Goal: Transaction & Acquisition: Book appointment/travel/reservation

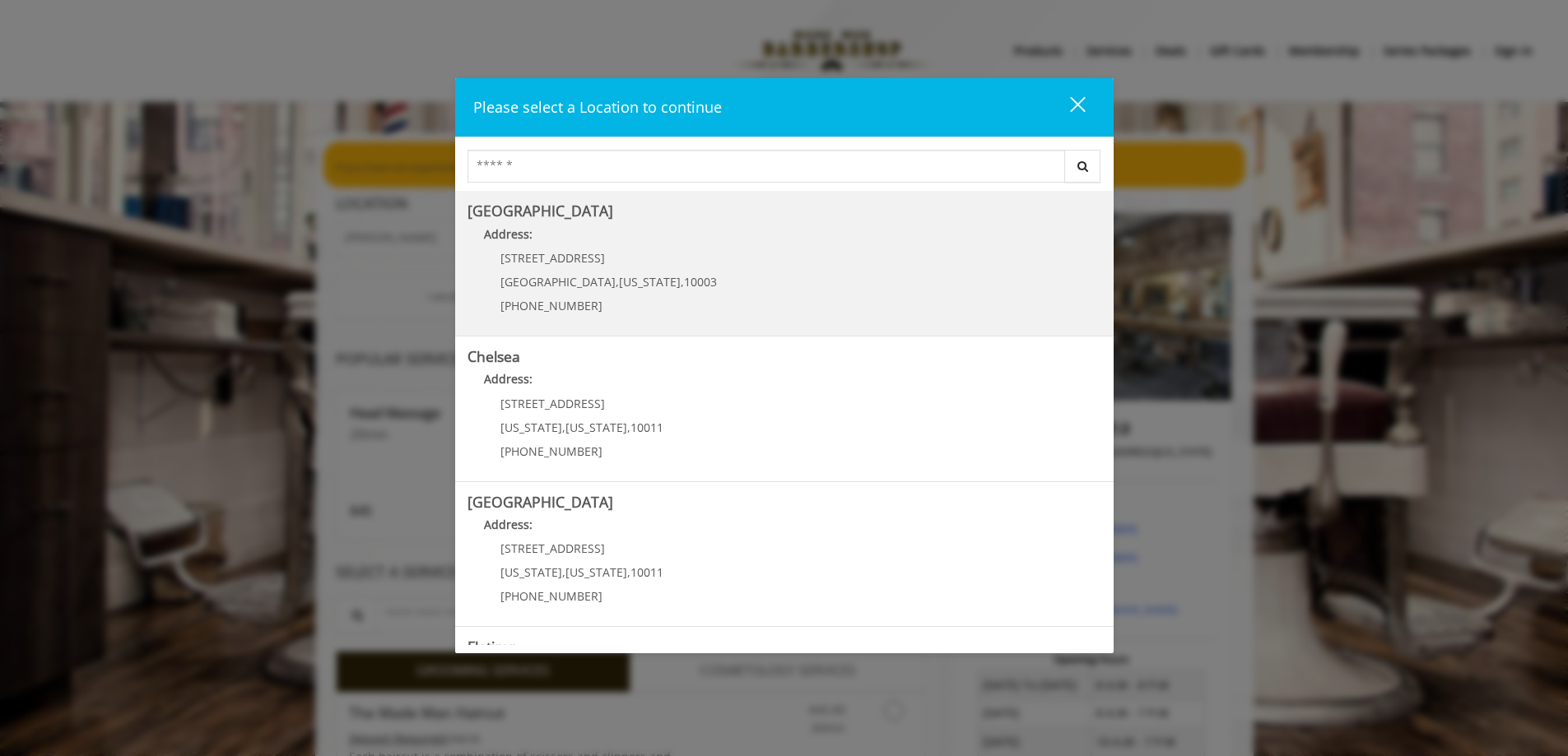
click at [794, 262] on Village "[GEOGRAPHIC_DATA] Address: [STREET_ADDRESS][US_STATE] (212) 598-1840" at bounding box center [785, 263] width 634 height 120
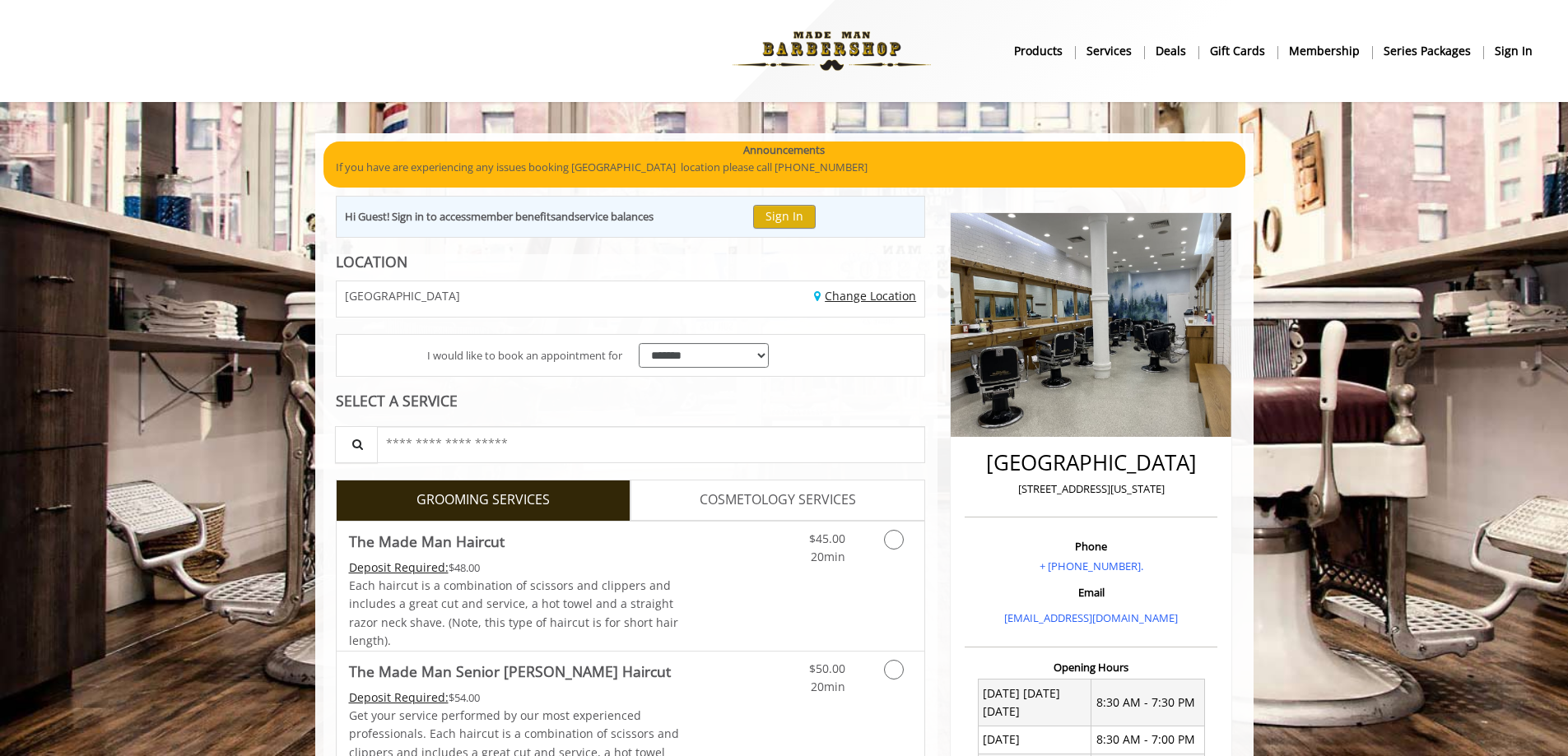
click at [848, 290] on link "Change Location" at bounding box center [865, 296] width 102 height 15
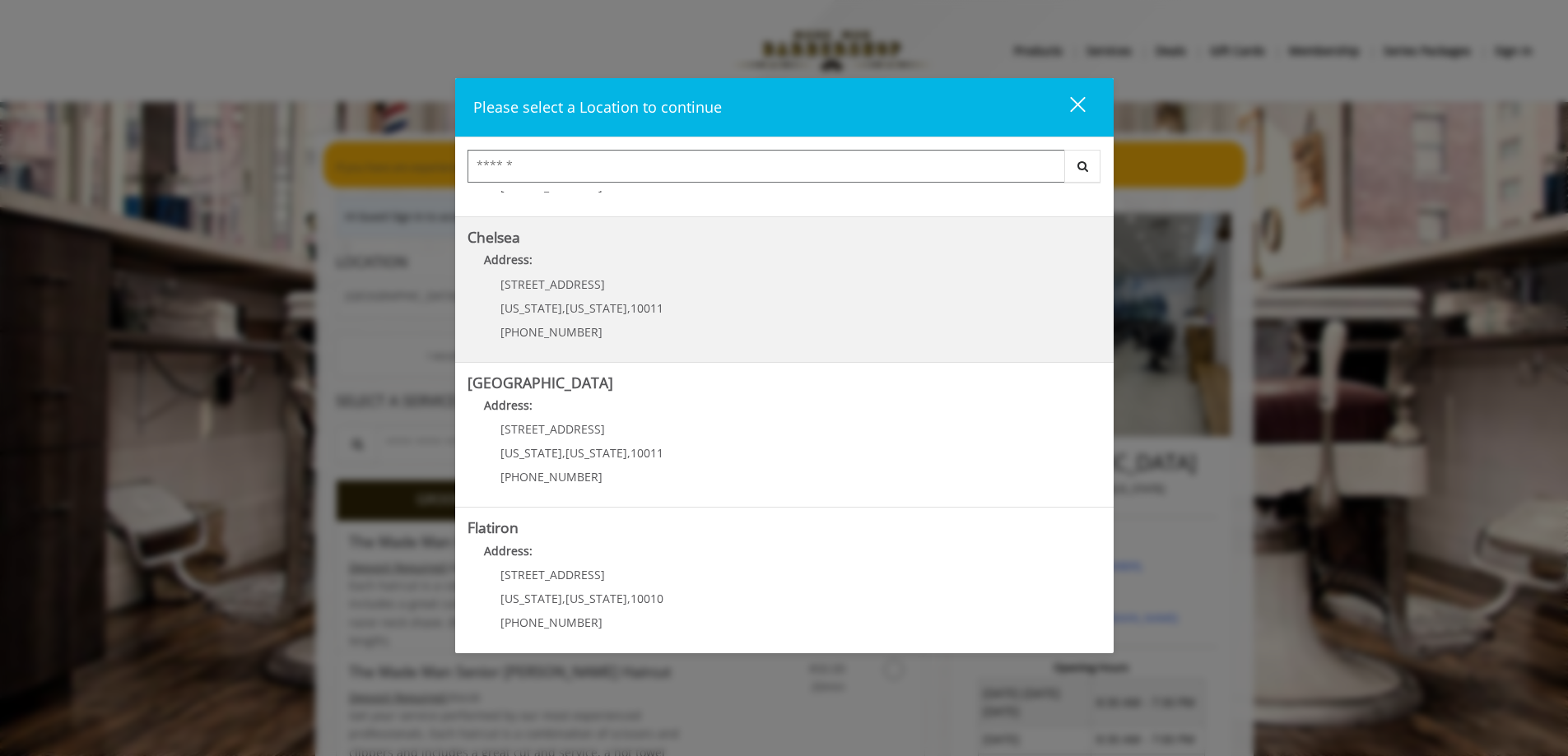
scroll to position [273, 0]
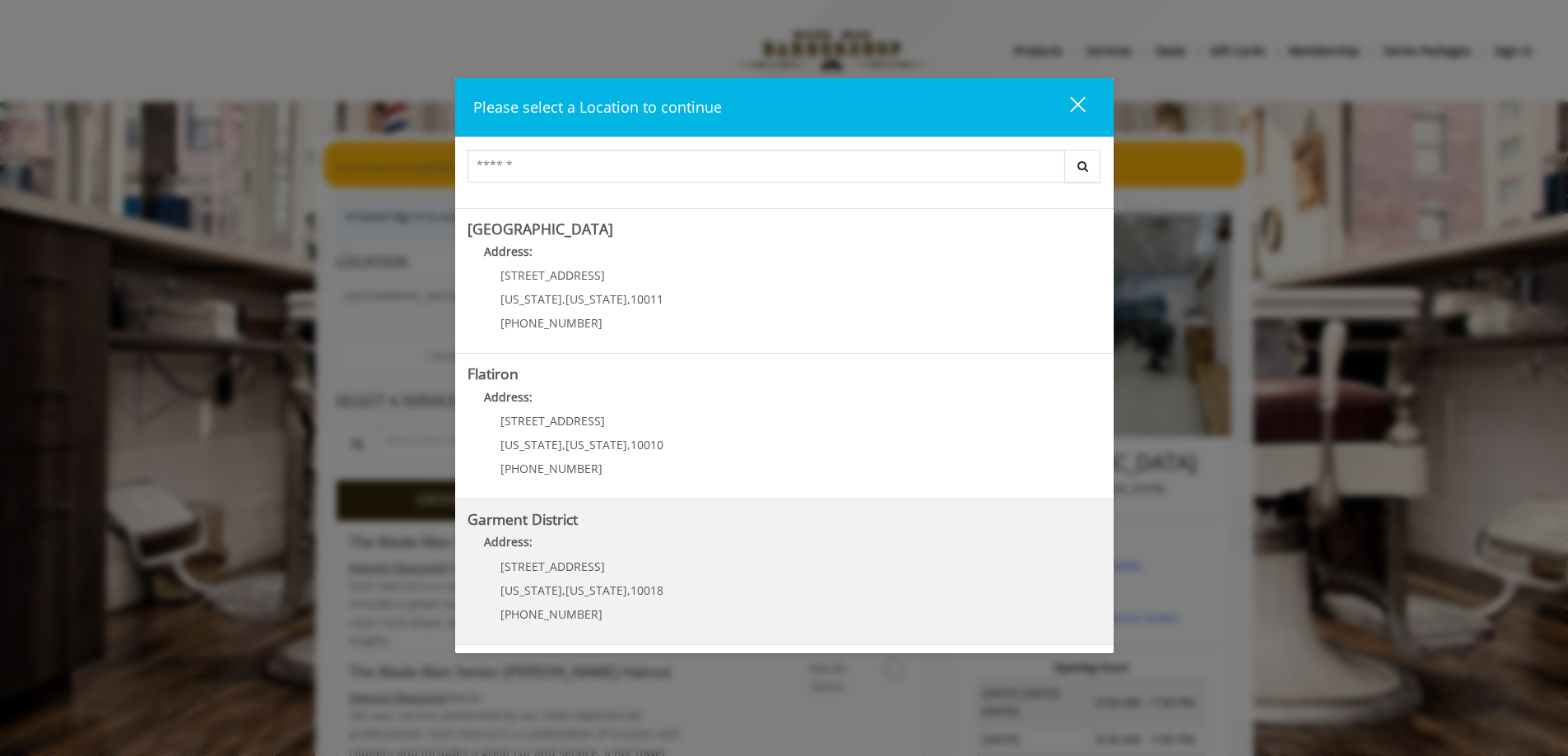
click at [688, 558] on District "Address:" at bounding box center [785, 547] width 634 height 27
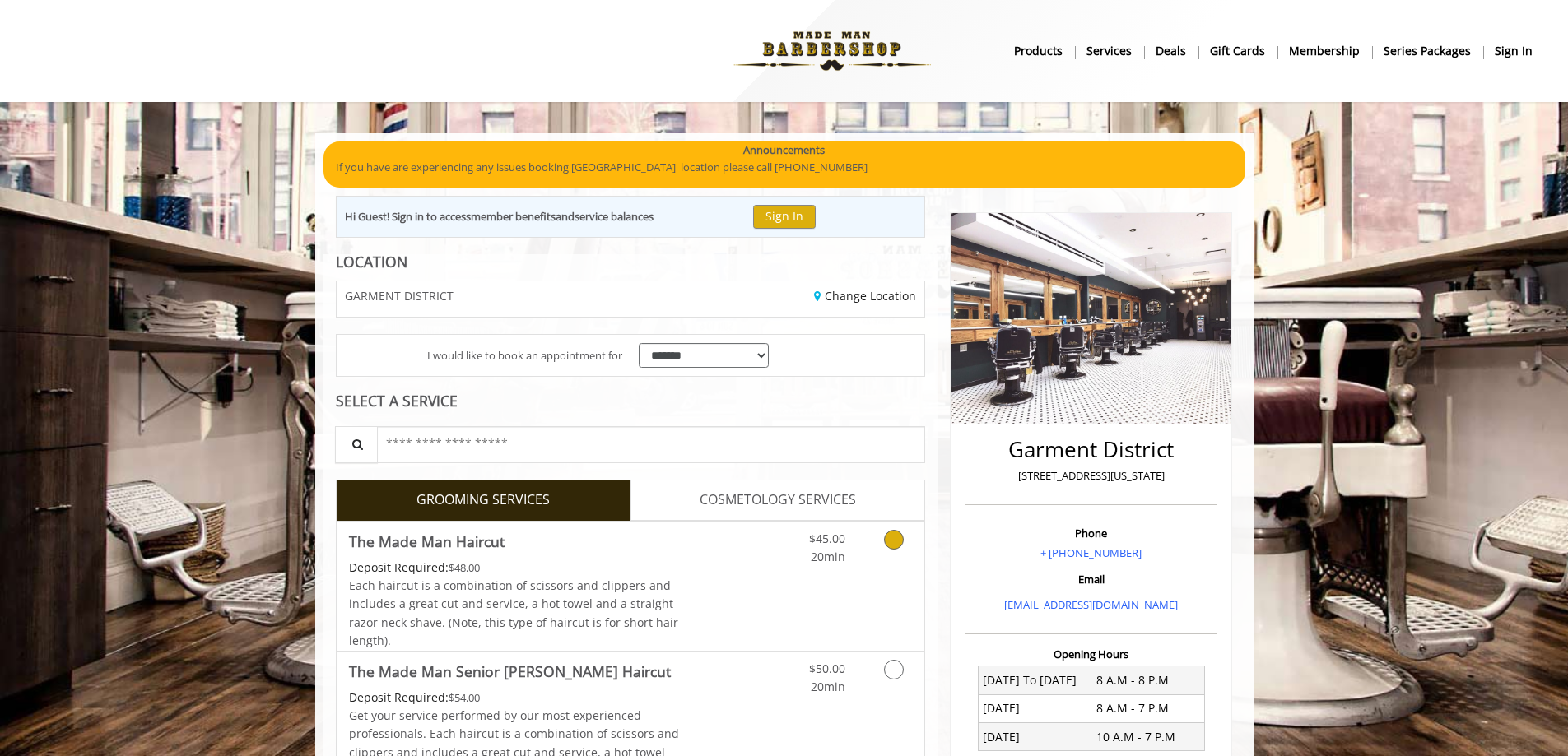
click at [889, 544] on icon "Grooming services" at bounding box center [893, 539] width 20 height 20
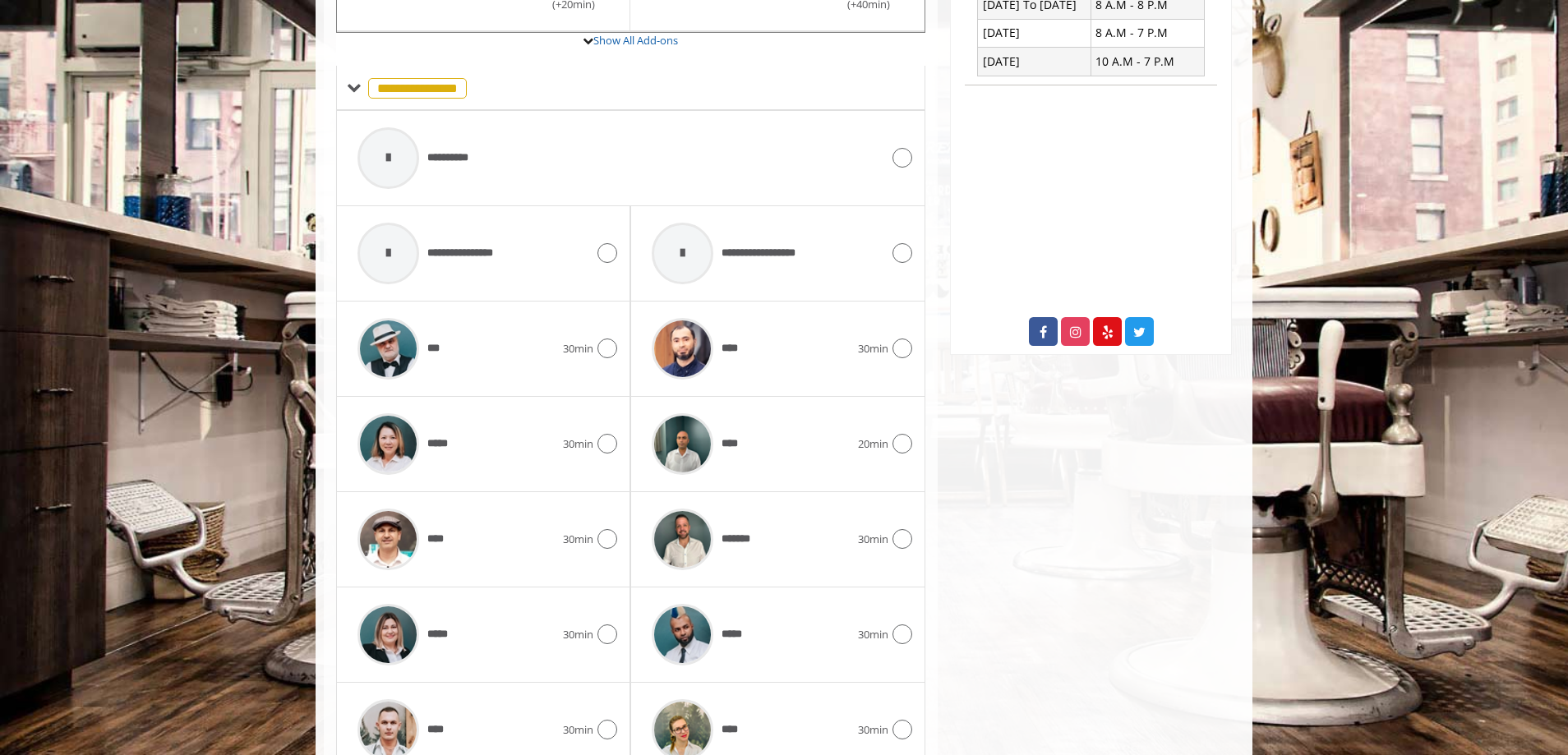
scroll to position [673, 0]
click at [894, 647] on div "***** 30min" at bounding box center [778, 636] width 268 height 78
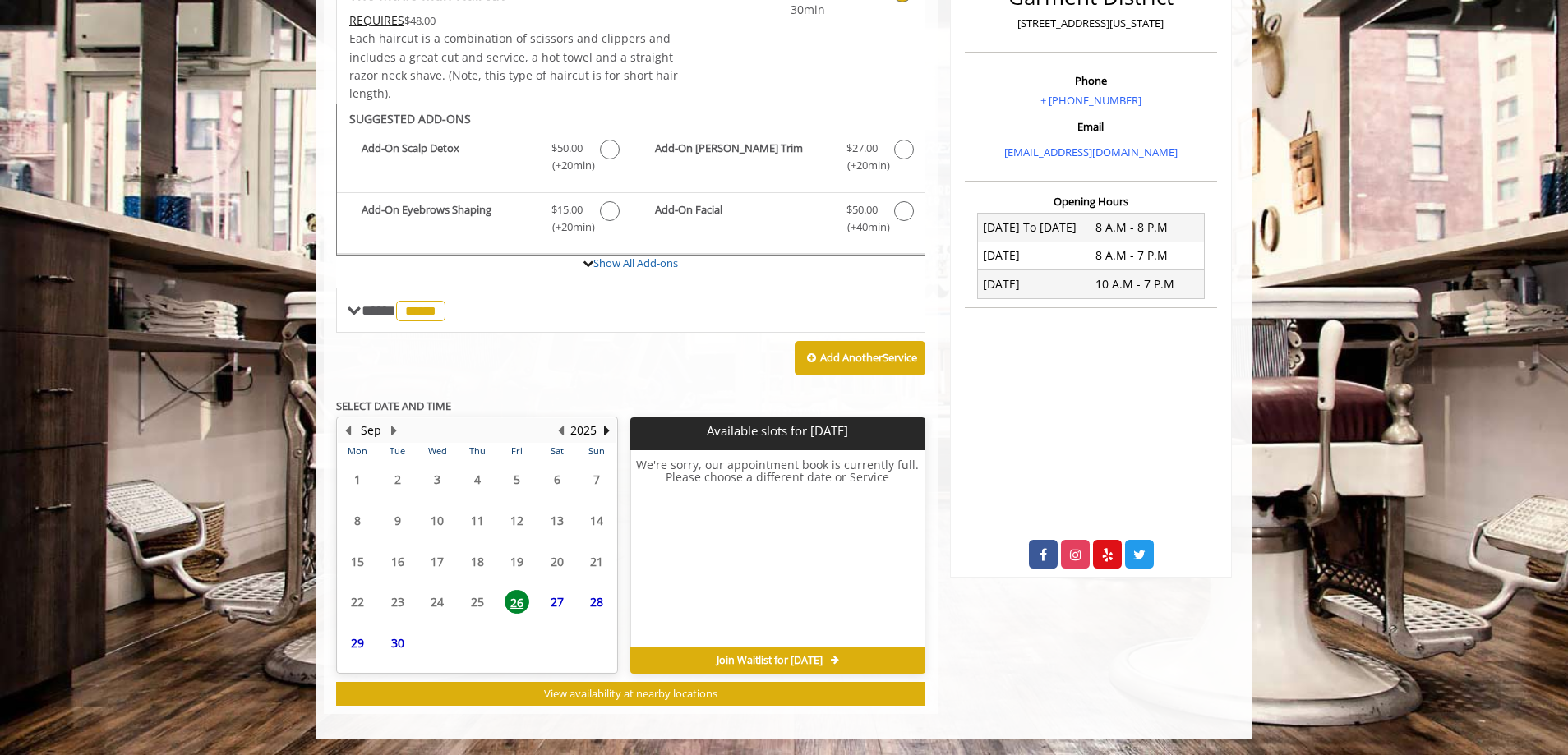
scroll to position [452, 0]
click at [559, 573] on span "27" at bounding box center [557, 570] width 25 height 24
click at [511, 570] on span "26" at bounding box center [517, 570] width 25 height 24
